Goal: Information Seeking & Learning: Learn about a topic

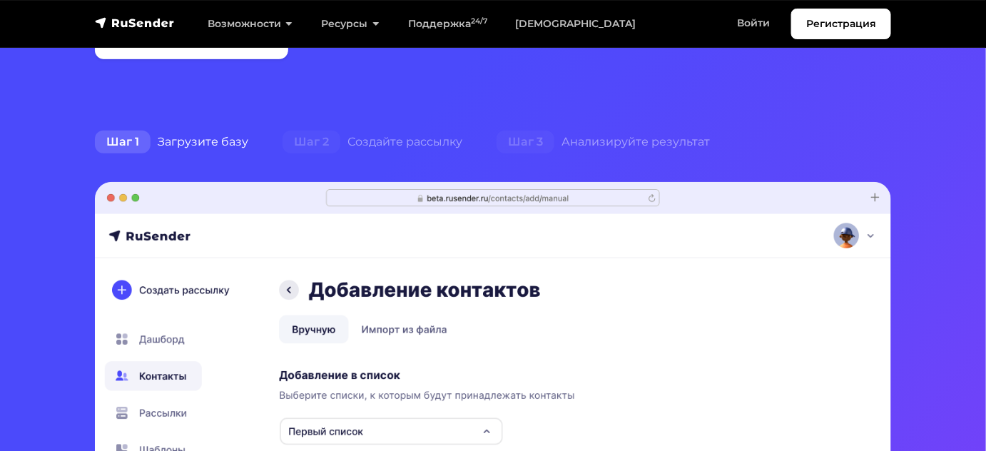
scroll to position [259, 0]
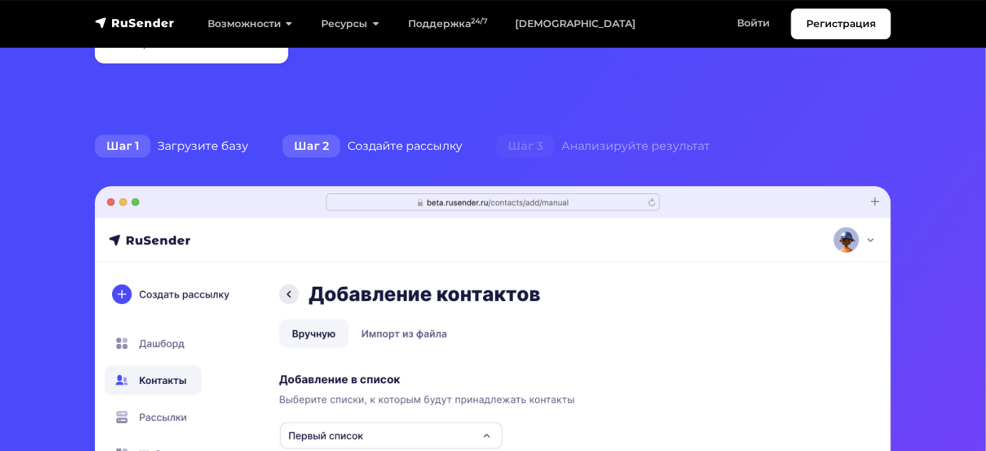
click at [324, 147] on span "Шаг 2" at bounding box center [312, 146] width 58 height 23
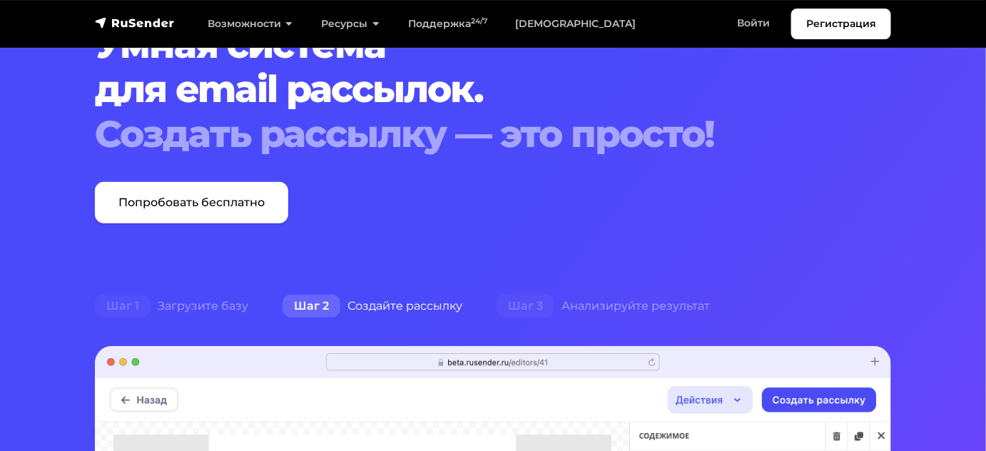
scroll to position [194, 0]
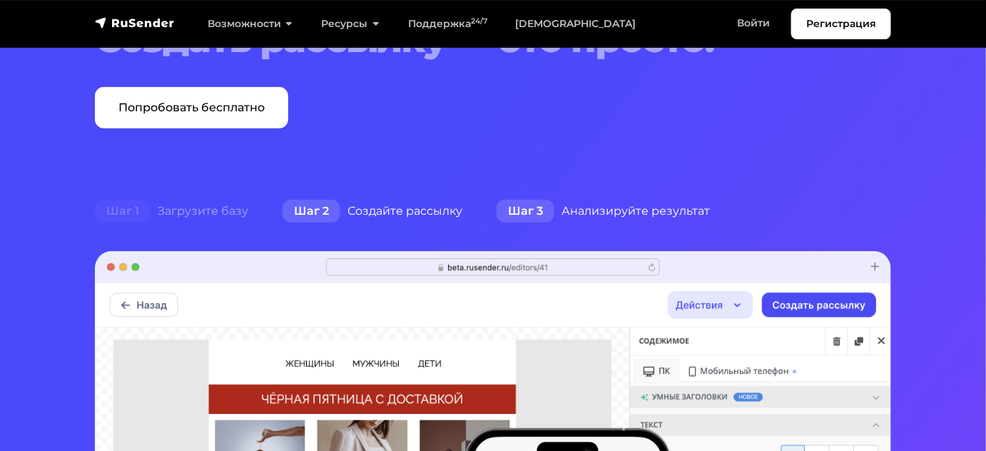
click at [521, 204] on span "Шаг 3" at bounding box center [526, 211] width 58 height 23
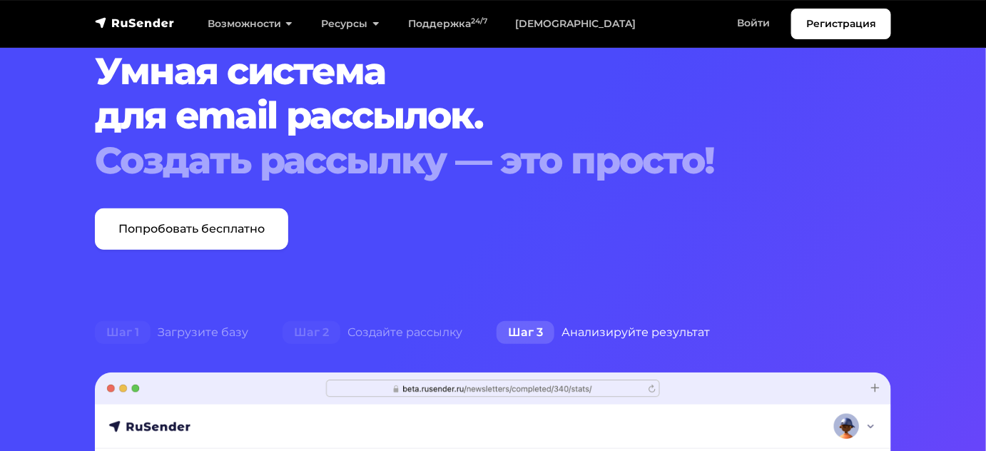
scroll to position [64, 0]
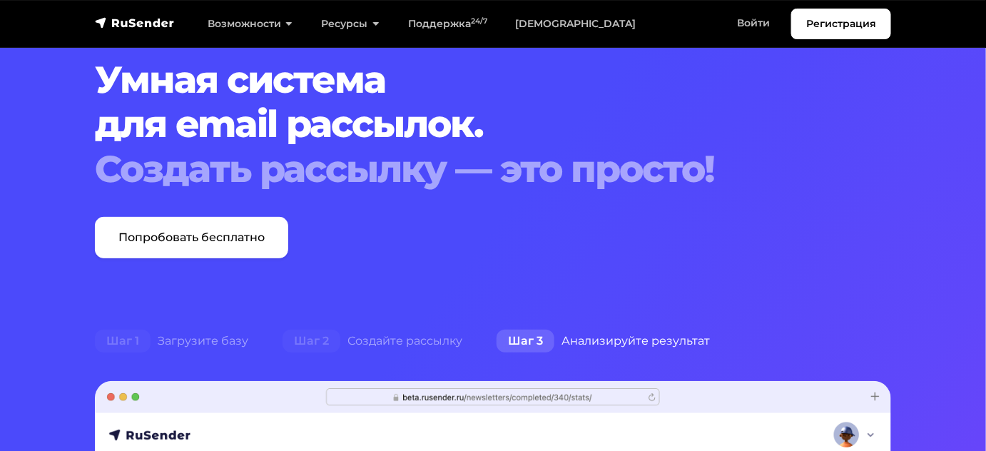
click at [610, 343] on div "Шаг 3 Анализируйте результат" at bounding box center [604, 341] width 248 height 29
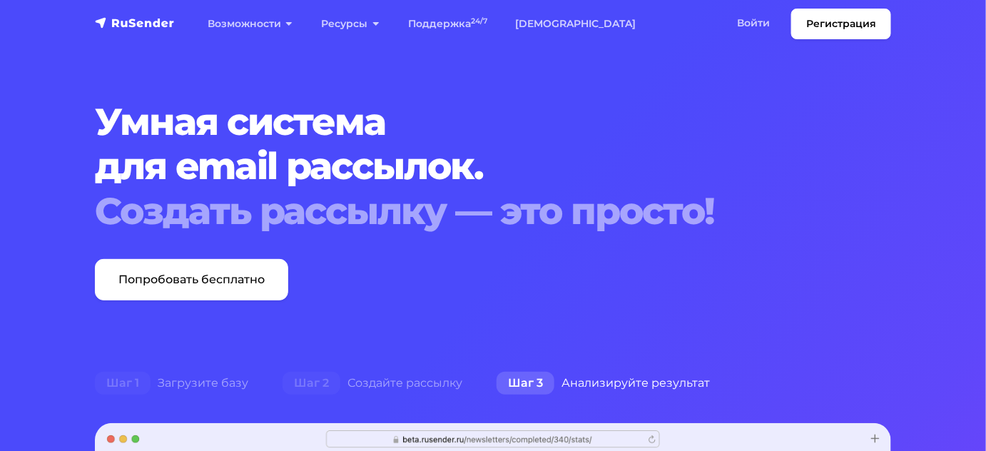
scroll to position [0, 0]
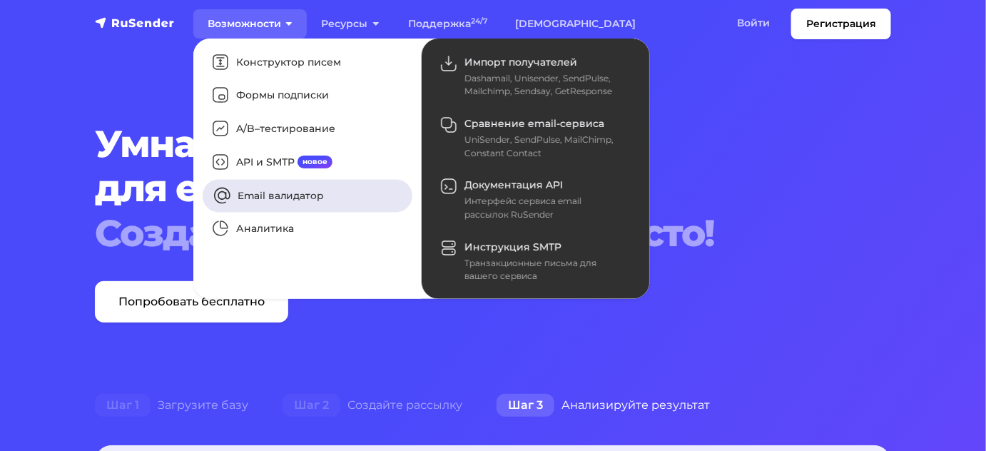
click at [255, 197] on link "Email валидатор" at bounding box center [308, 195] width 210 height 33
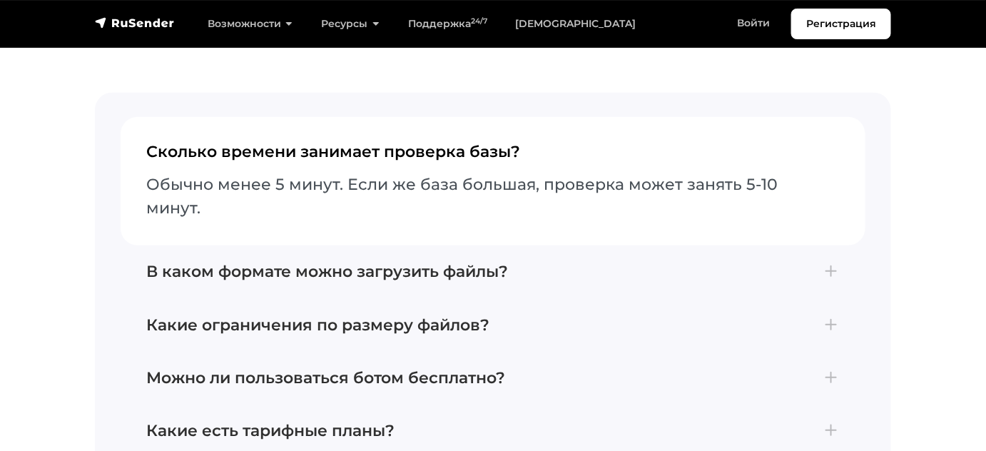
scroll to position [3957, 0]
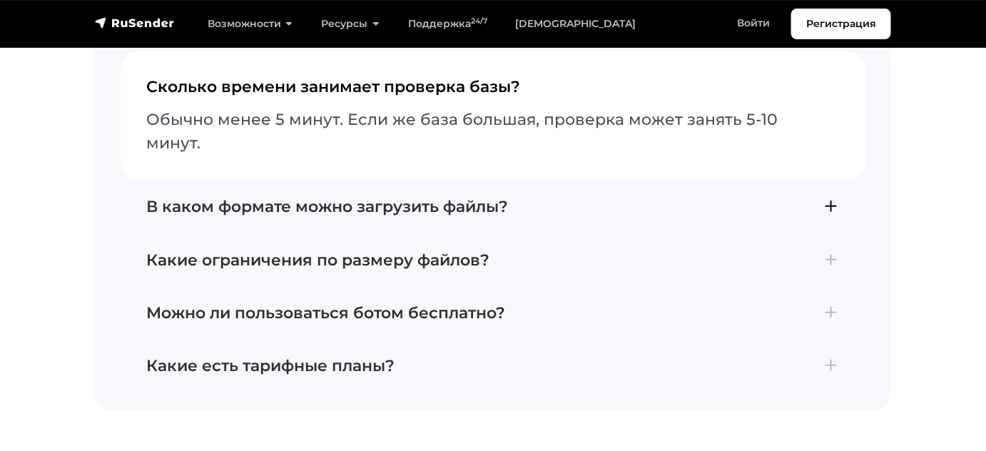
click at [429, 198] on h4 "В каком формате можно загрузить файлы?" at bounding box center [493, 207] width 694 height 19
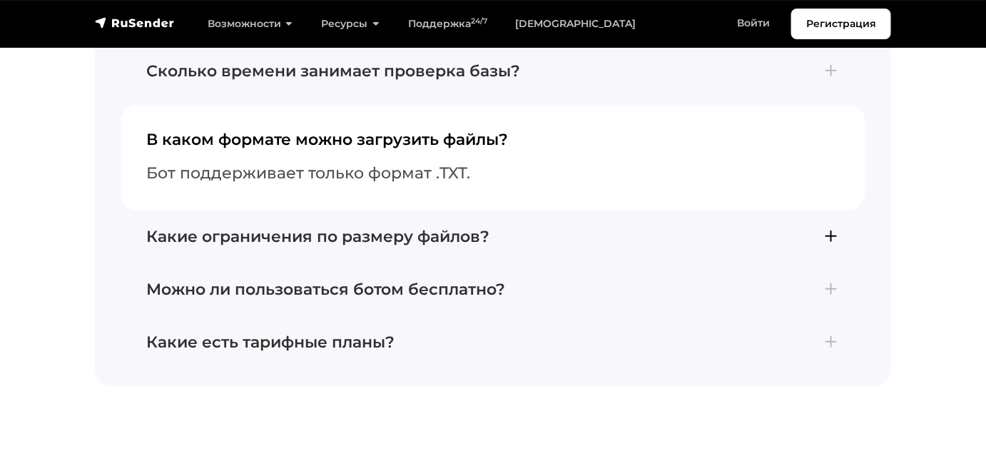
click at [440, 228] on h4 "Какие ограничения по размеру файлов?" at bounding box center [493, 237] width 694 height 19
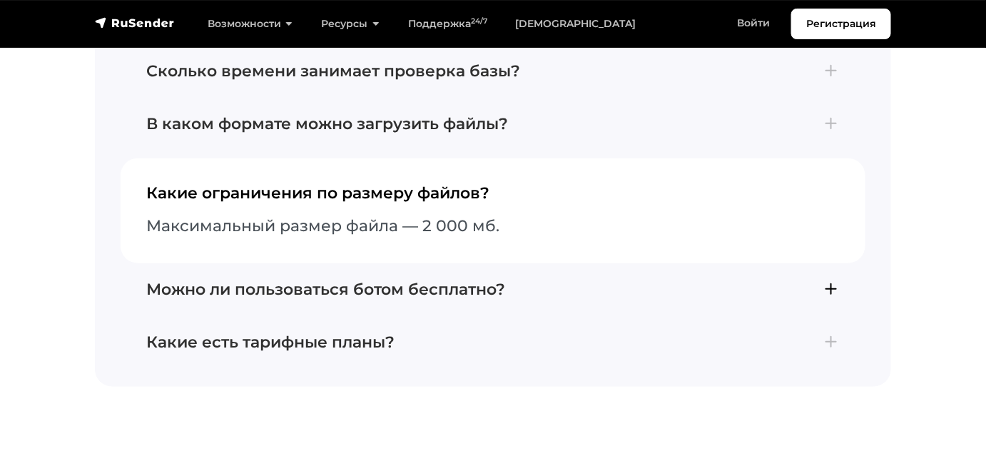
click at [439, 263] on button "Можно ли пользоваться ботом бесплатно? Бесплатно можно проверить только 30 emai…" at bounding box center [493, 289] width 745 height 53
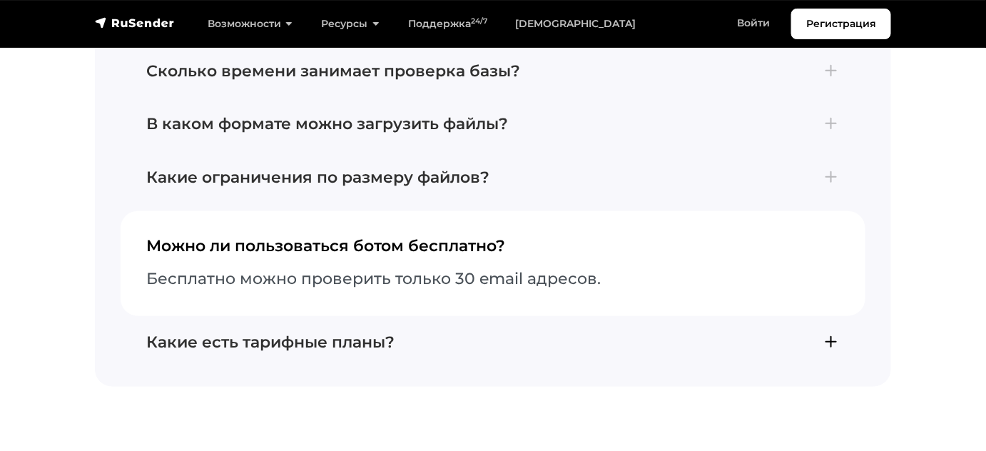
click at [369, 333] on h4 "Какие есть тарифные планы?" at bounding box center [493, 342] width 694 height 19
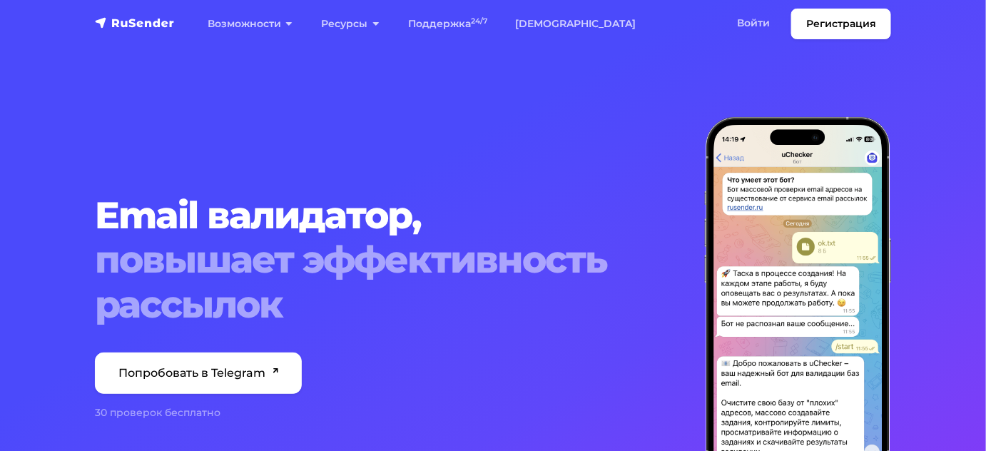
scroll to position [0, 0]
